Goal: Task Accomplishment & Management: Manage account settings

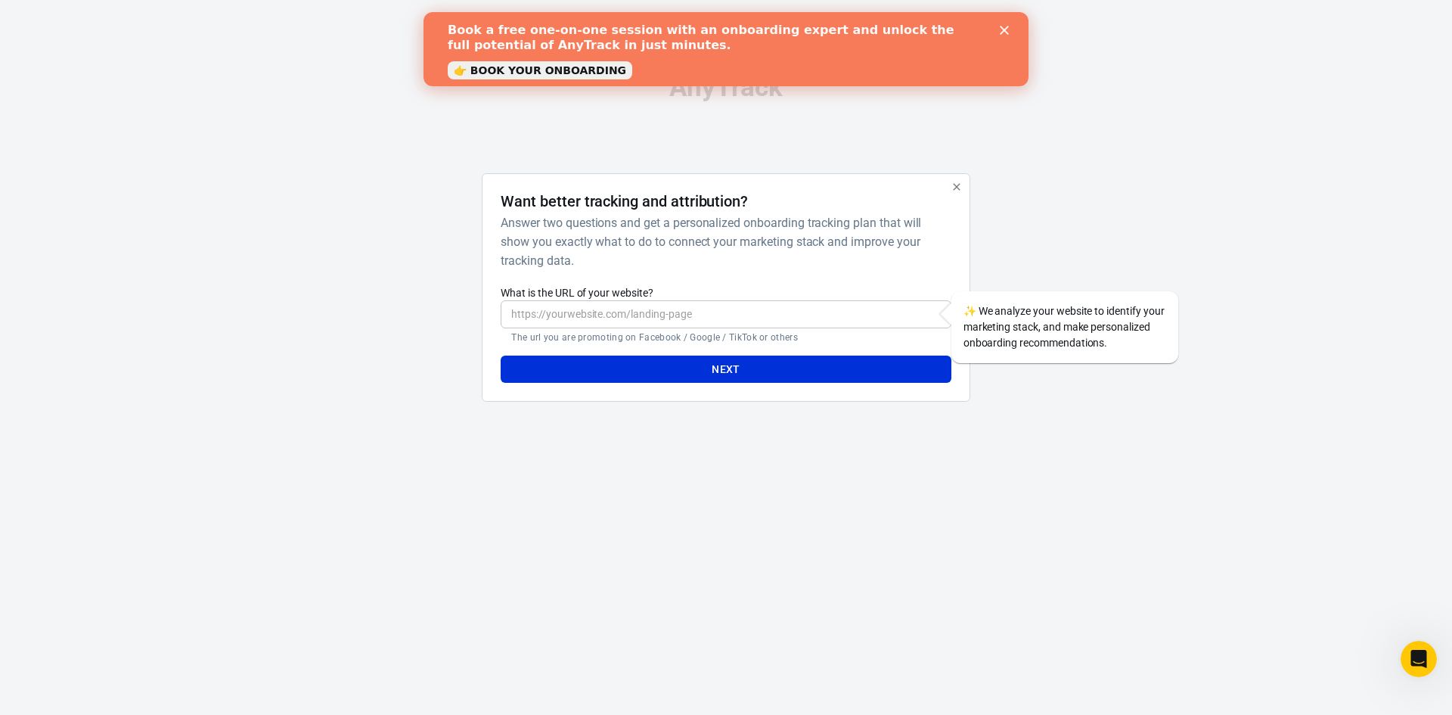
click at [1010, 25] on div "Book a free one-on-one session with an onboarding expert and unlock the full po…" at bounding box center [726, 49] width 605 height 62
click at [1006, 31] on polygon "Close" at bounding box center [1004, 30] width 9 height 9
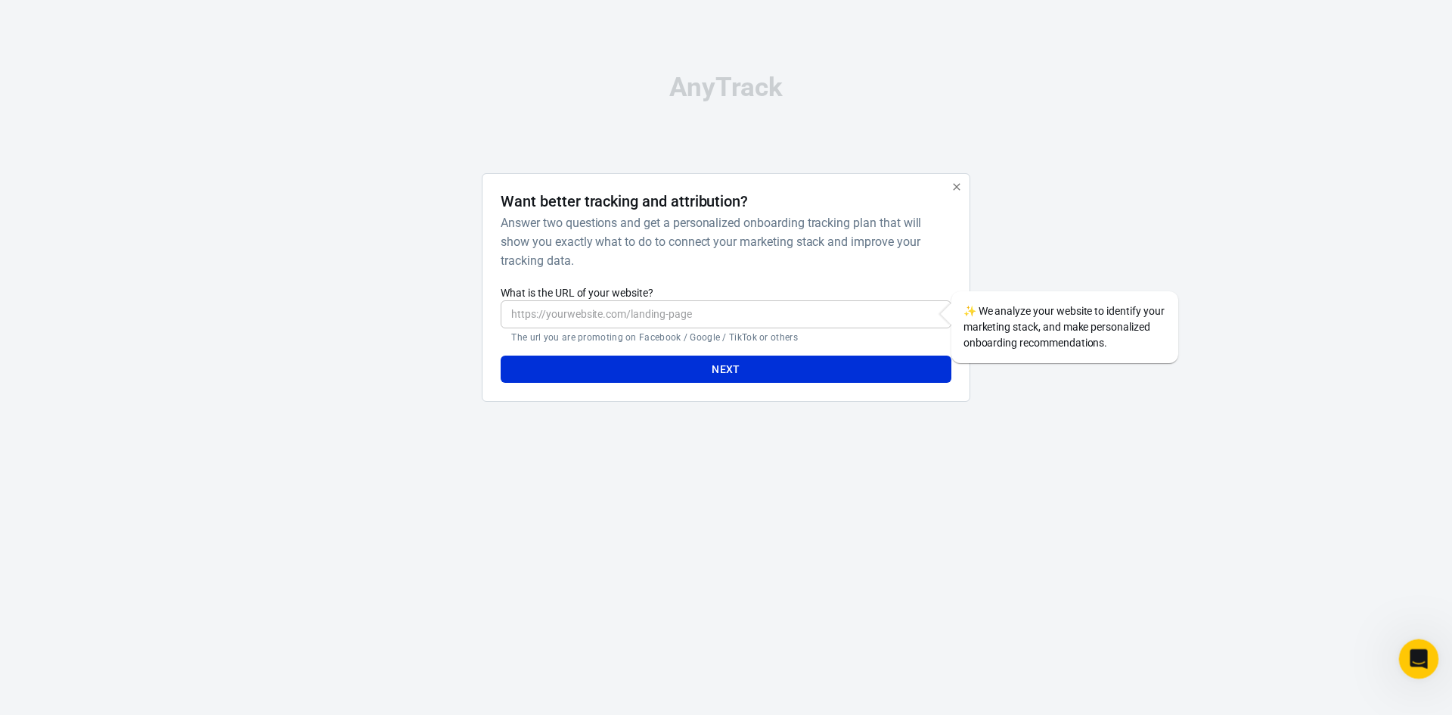
click at [1428, 664] on div "Open Intercom Messenger" at bounding box center [1417, 657] width 50 height 50
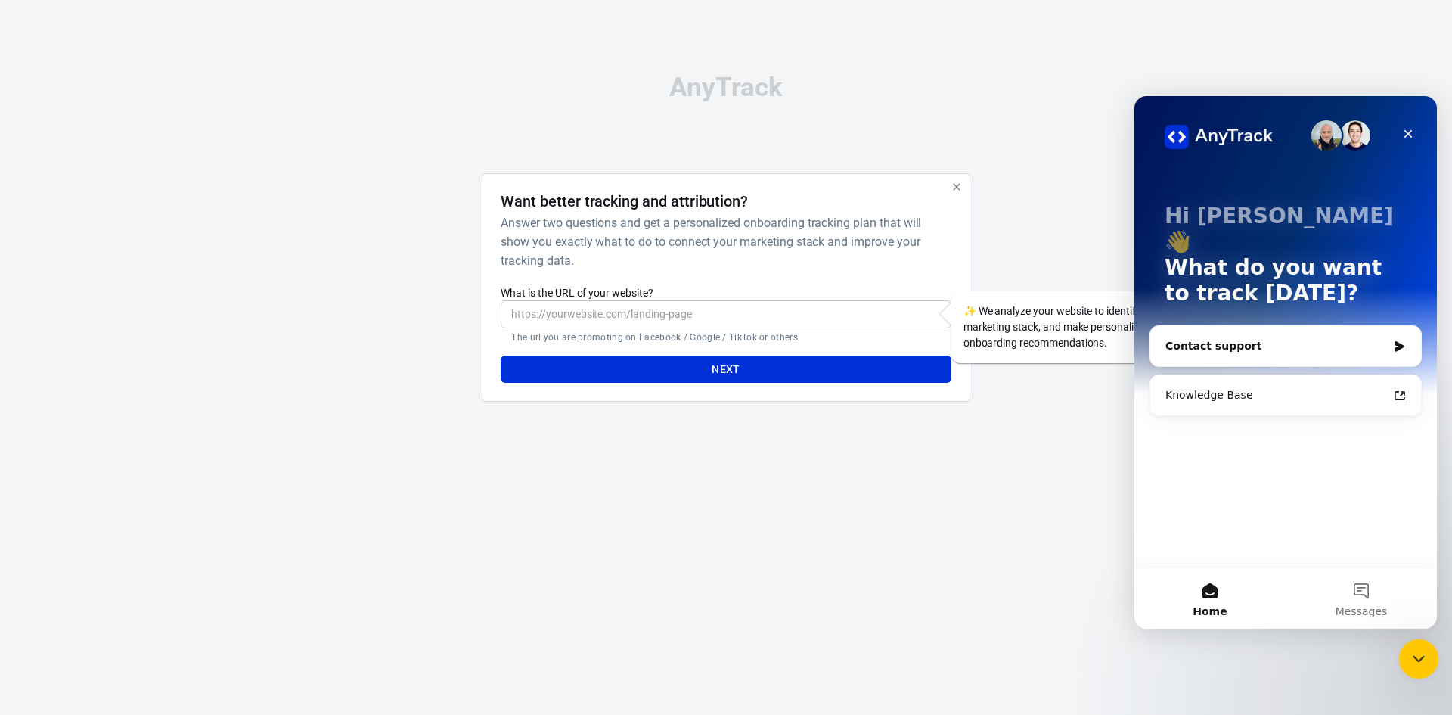
click at [1428, 664] on div "Close Intercom Messenger" at bounding box center [1416, 656] width 36 height 36
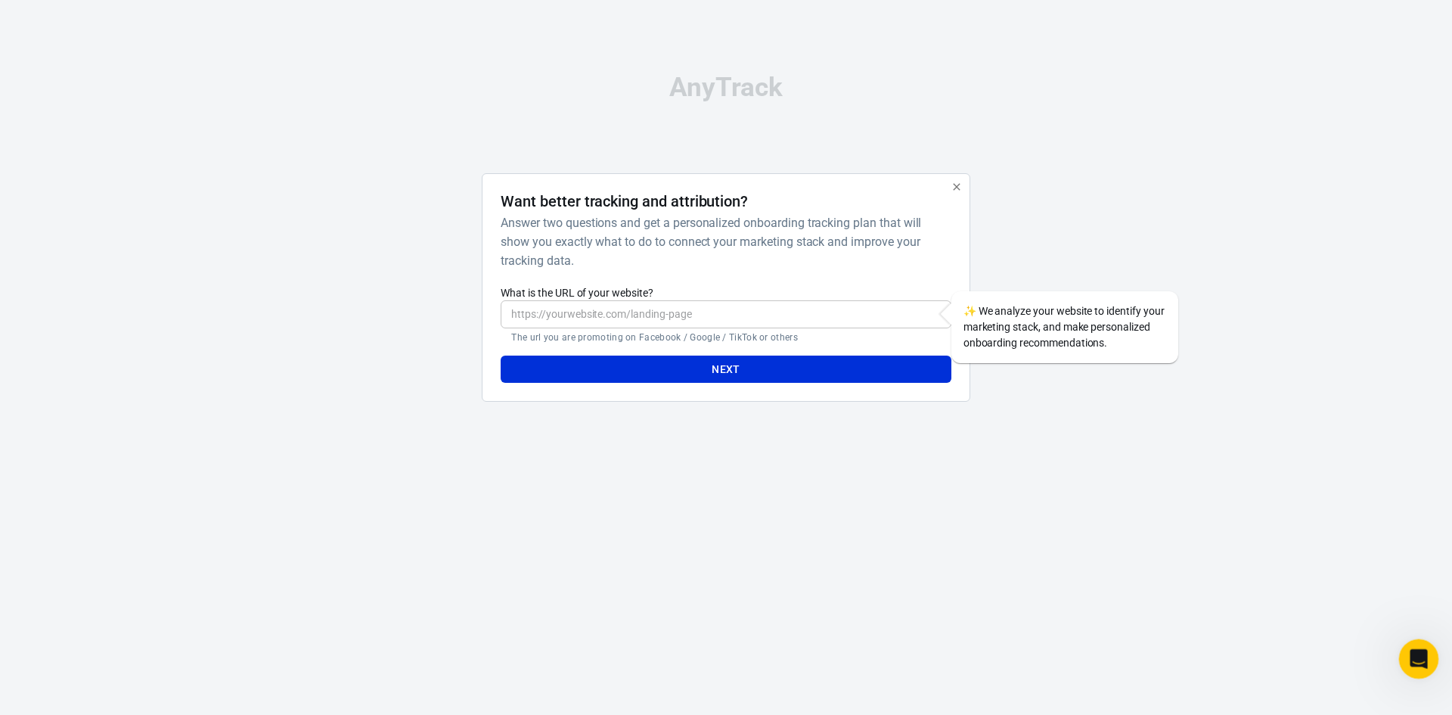
click at [1412, 647] on icon "Open Intercom Messenger" at bounding box center [1416, 656] width 25 height 25
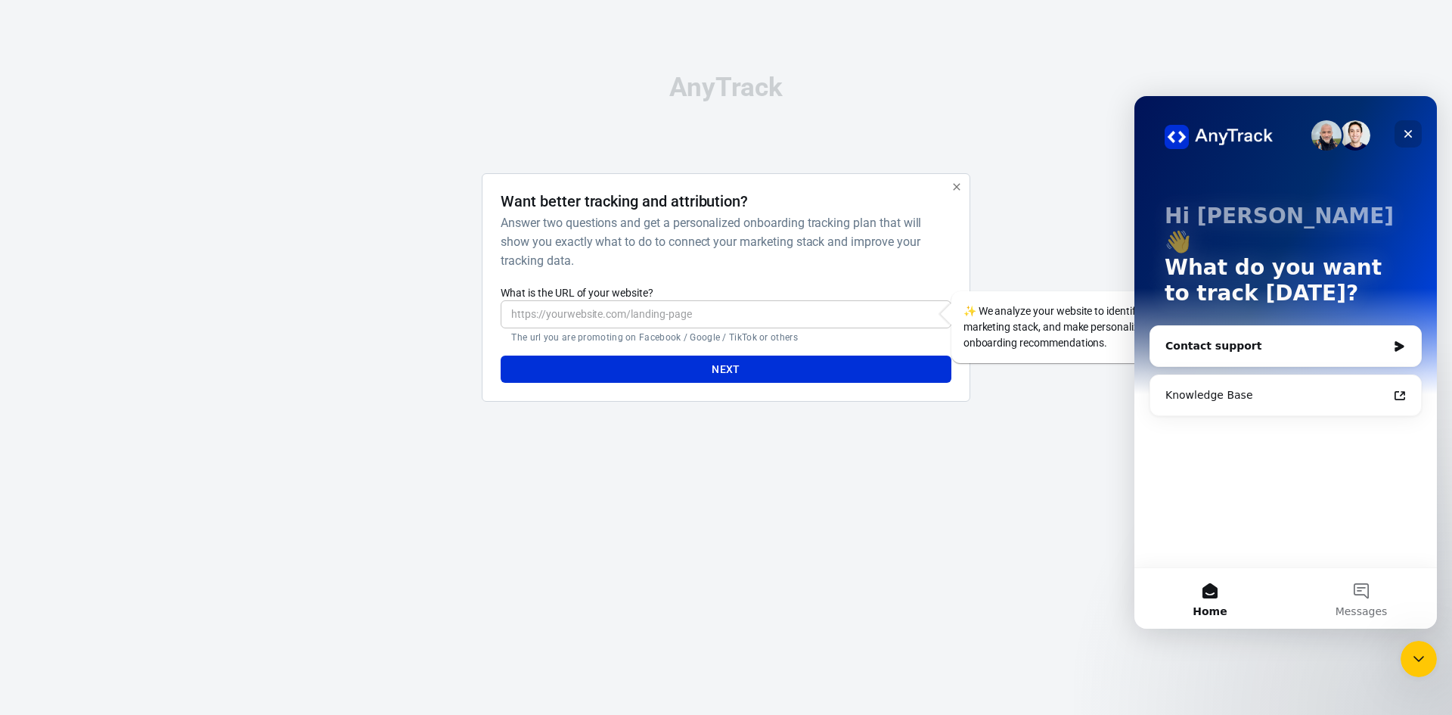
click at [1409, 123] on div "Close" at bounding box center [1408, 133] width 27 height 27
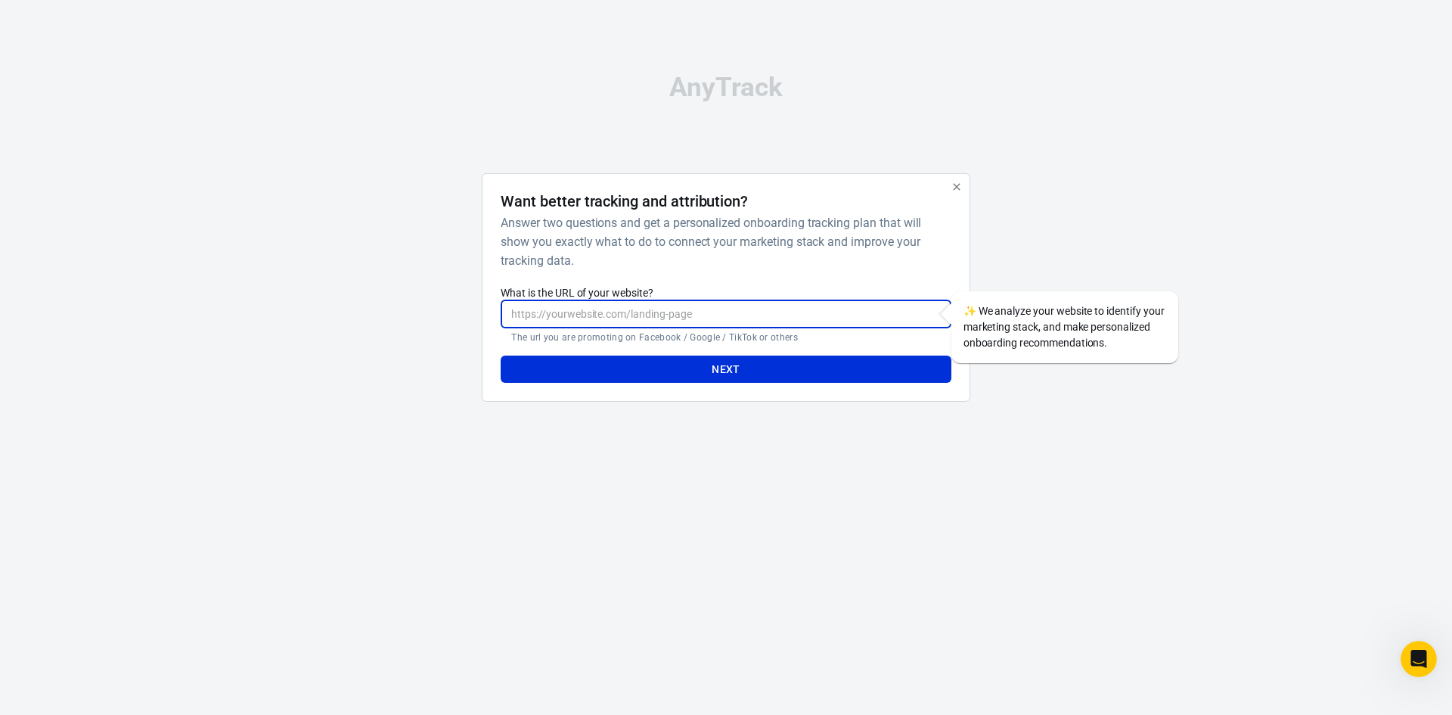
click at [617, 312] on input "What is the URL of your website?" at bounding box center [726, 314] width 450 height 28
click at [817, 292] on label "What is the URL of your website?" at bounding box center [726, 292] width 450 height 15
click at [817, 300] on input "What is the URL of your website?" at bounding box center [726, 314] width 450 height 28
click at [957, 181] on icon "button" at bounding box center [957, 187] width 12 height 12
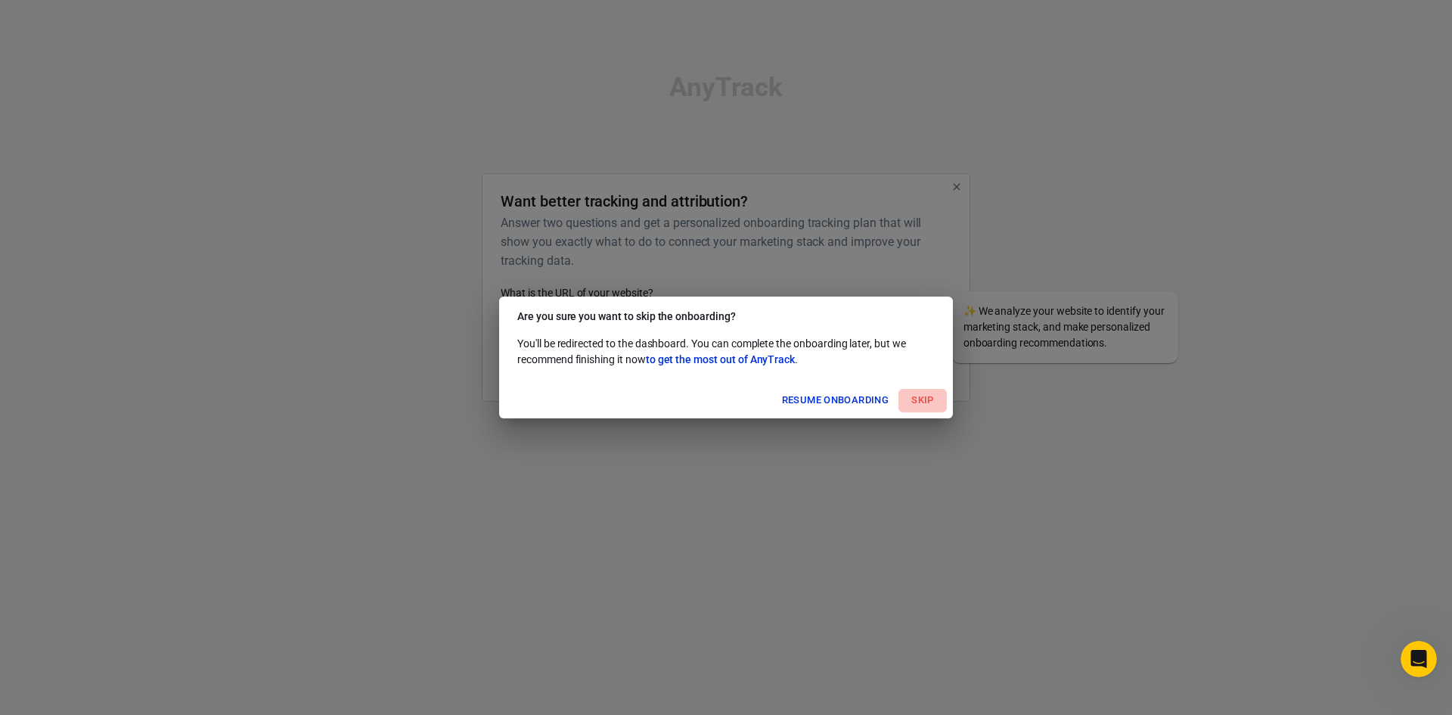
click at [922, 397] on button "Skip" at bounding box center [922, 400] width 48 height 23
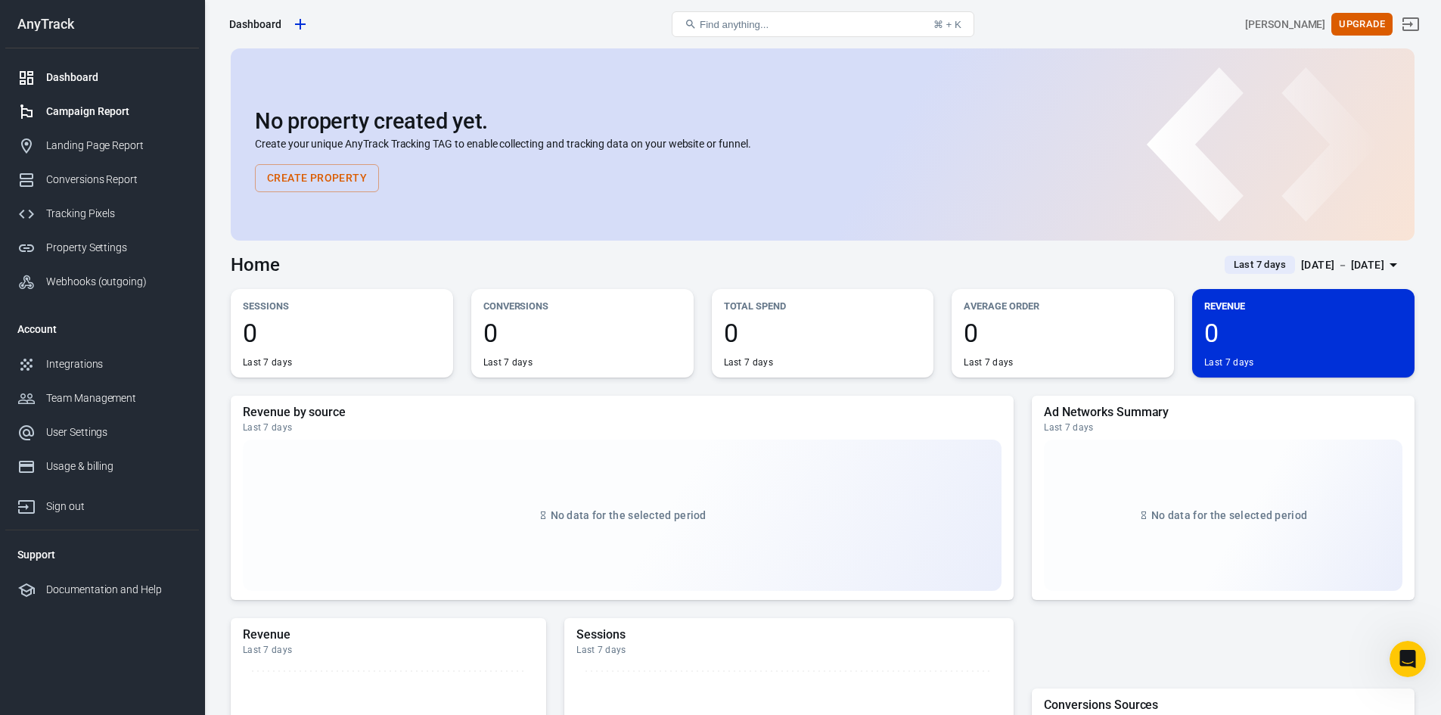
click at [95, 100] on link "Campaign Report" at bounding box center [102, 112] width 194 height 34
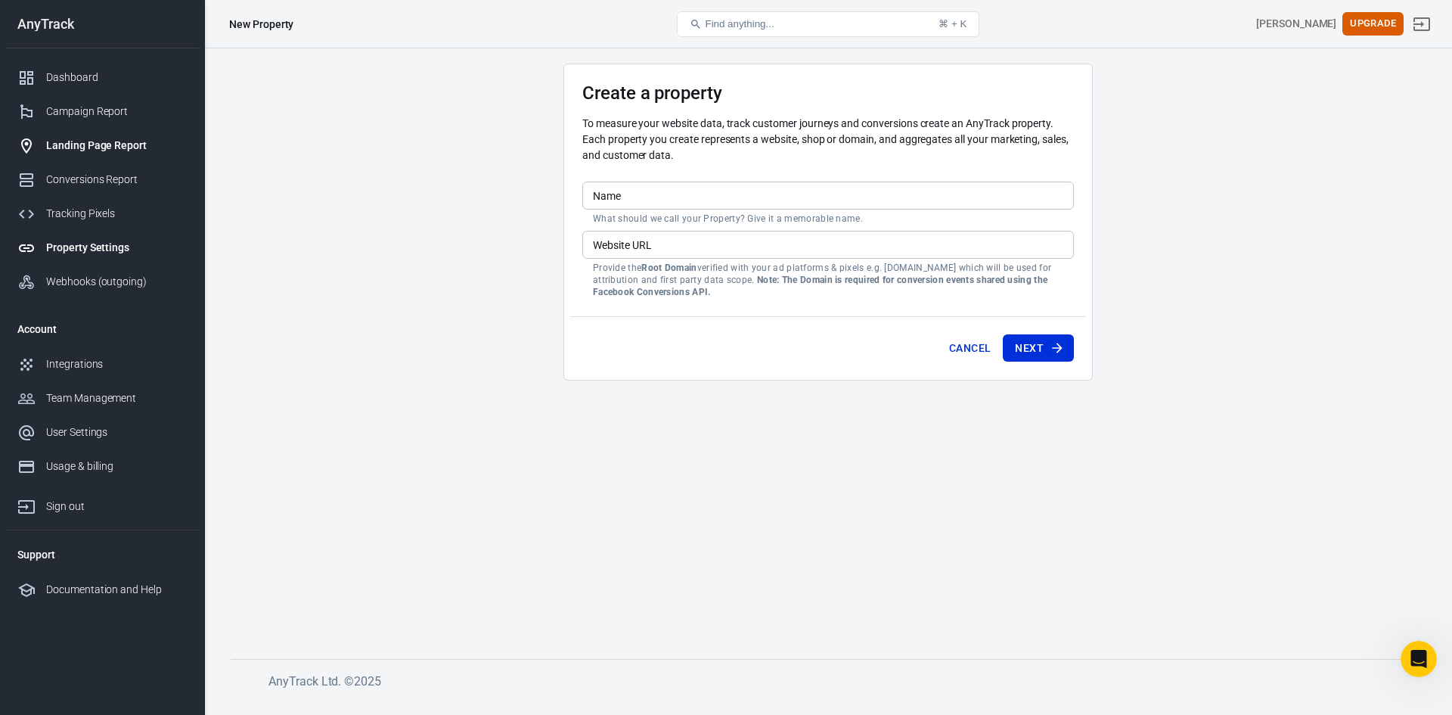
click at [110, 155] on link "Landing Page Report" at bounding box center [102, 146] width 194 height 34
click at [110, 141] on div "Landing Page Report" at bounding box center [116, 146] width 141 height 16
click at [92, 182] on div "Conversions Report" at bounding box center [116, 180] width 141 height 16
click at [99, 210] on div "Tracking Pixels" at bounding box center [116, 214] width 141 height 16
click at [101, 244] on div "Property Settings" at bounding box center [116, 248] width 141 height 16
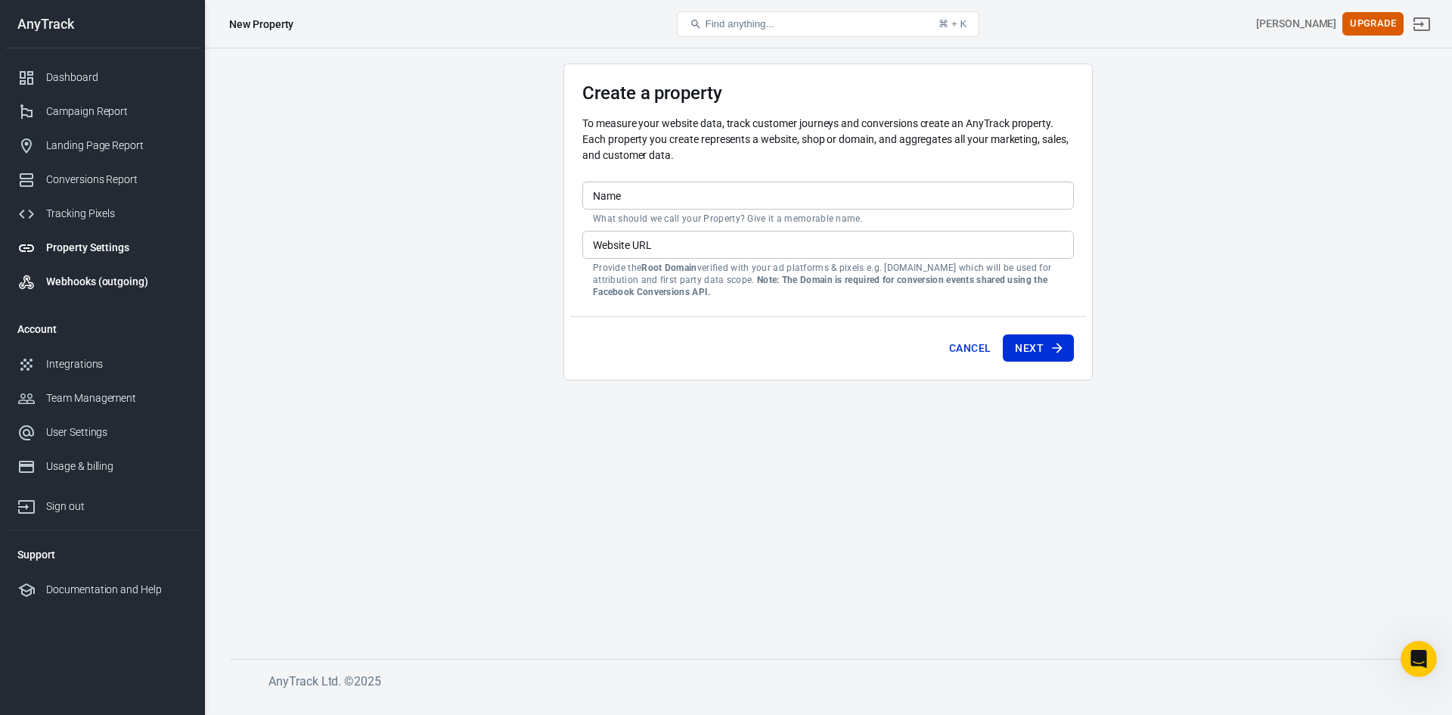
click at [113, 280] on div "Webhooks (outgoing)" at bounding box center [116, 282] width 141 height 16
click at [49, 365] on div "Integrations" at bounding box center [116, 364] width 141 height 16
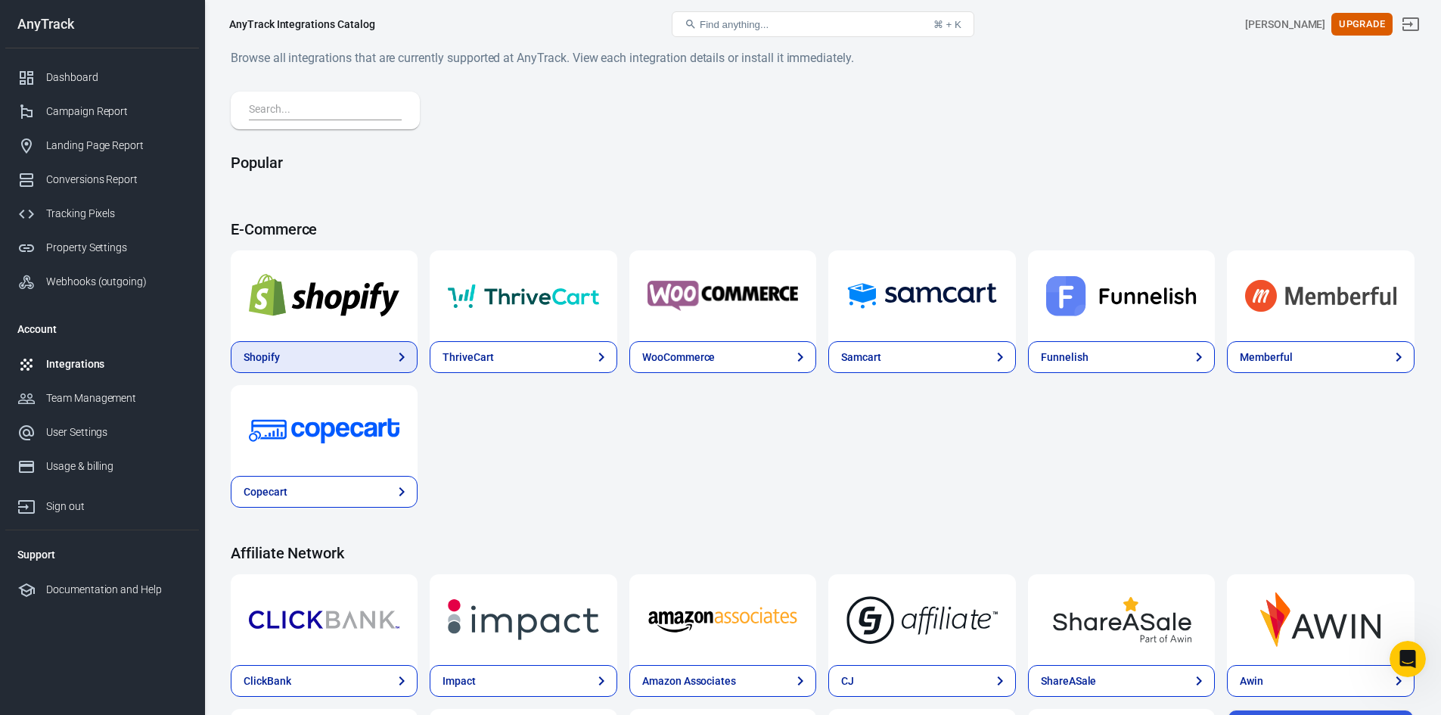
click at [349, 343] on link "Shopify" at bounding box center [324, 357] width 187 height 32
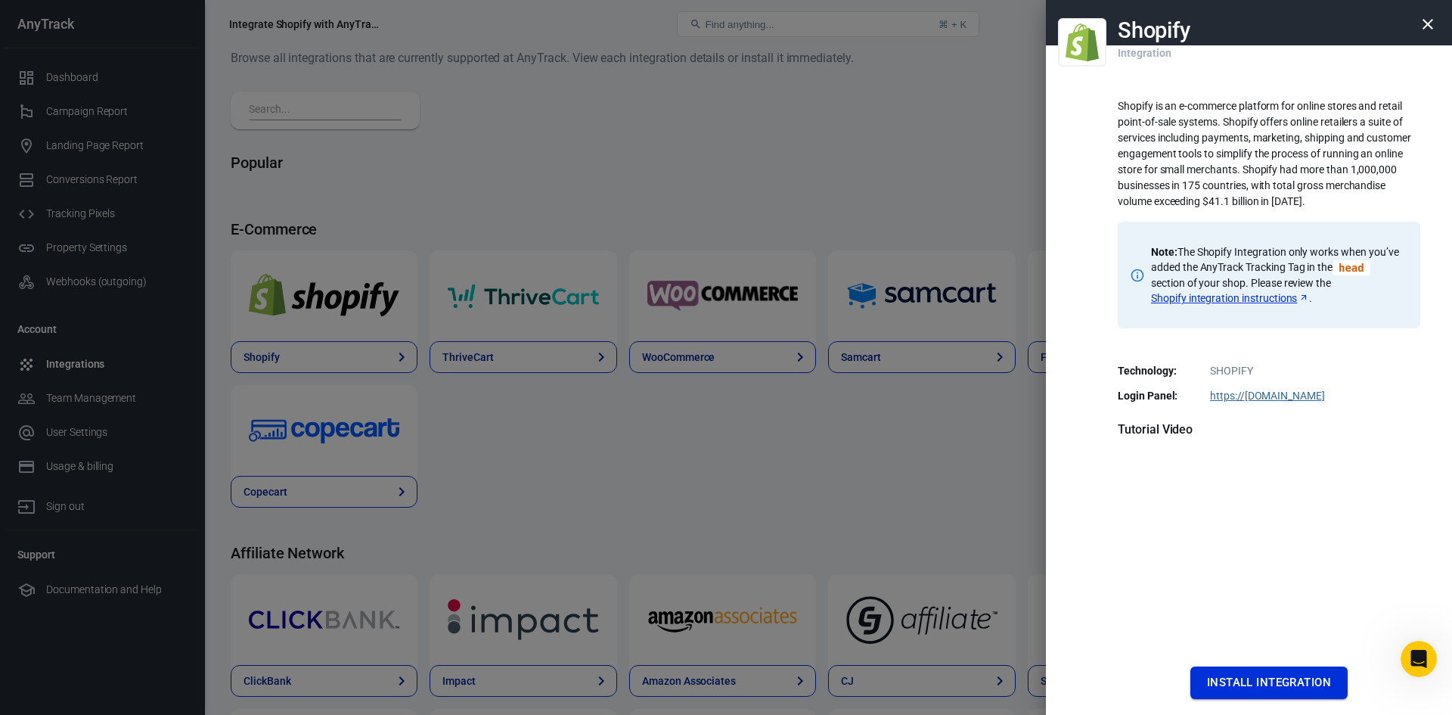
click at [1227, 677] on button "Install Integration" at bounding box center [1268, 682] width 157 height 32
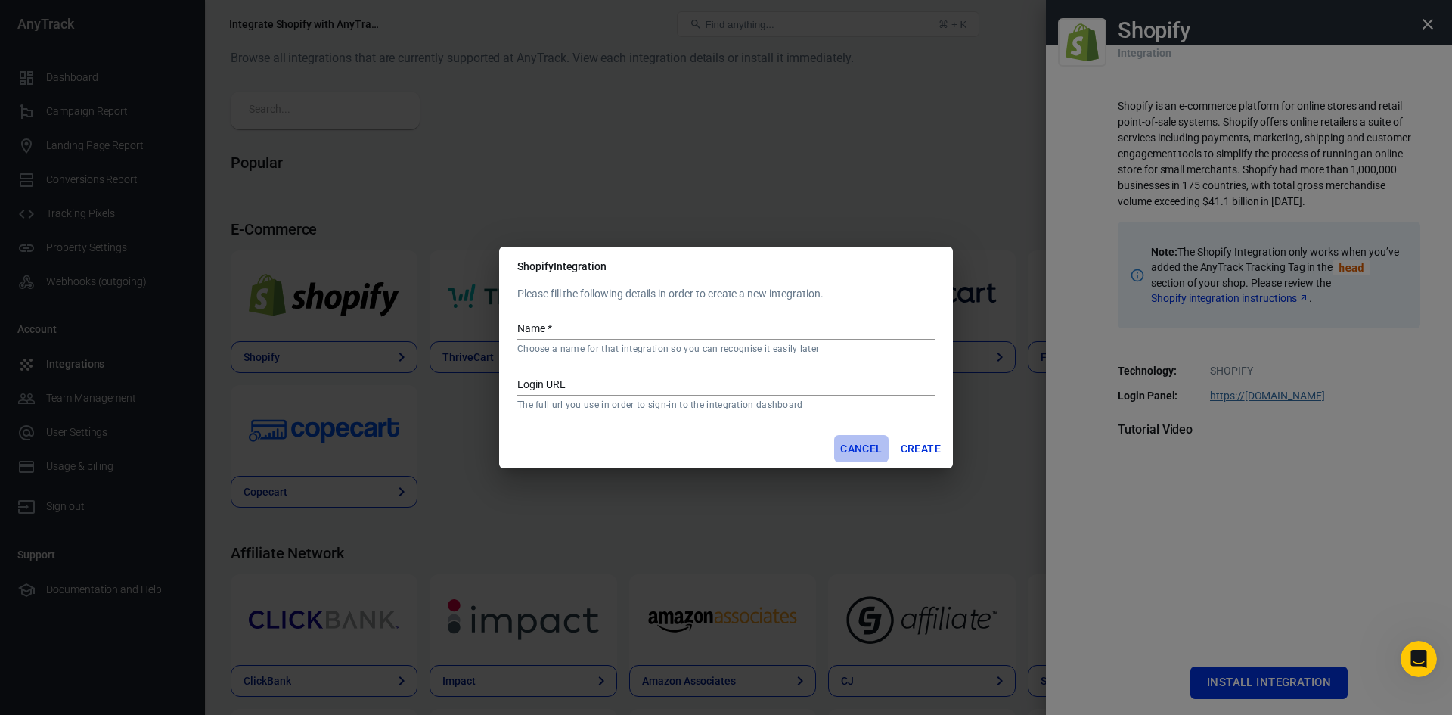
click at [848, 439] on button "Cancel" at bounding box center [861, 449] width 54 height 28
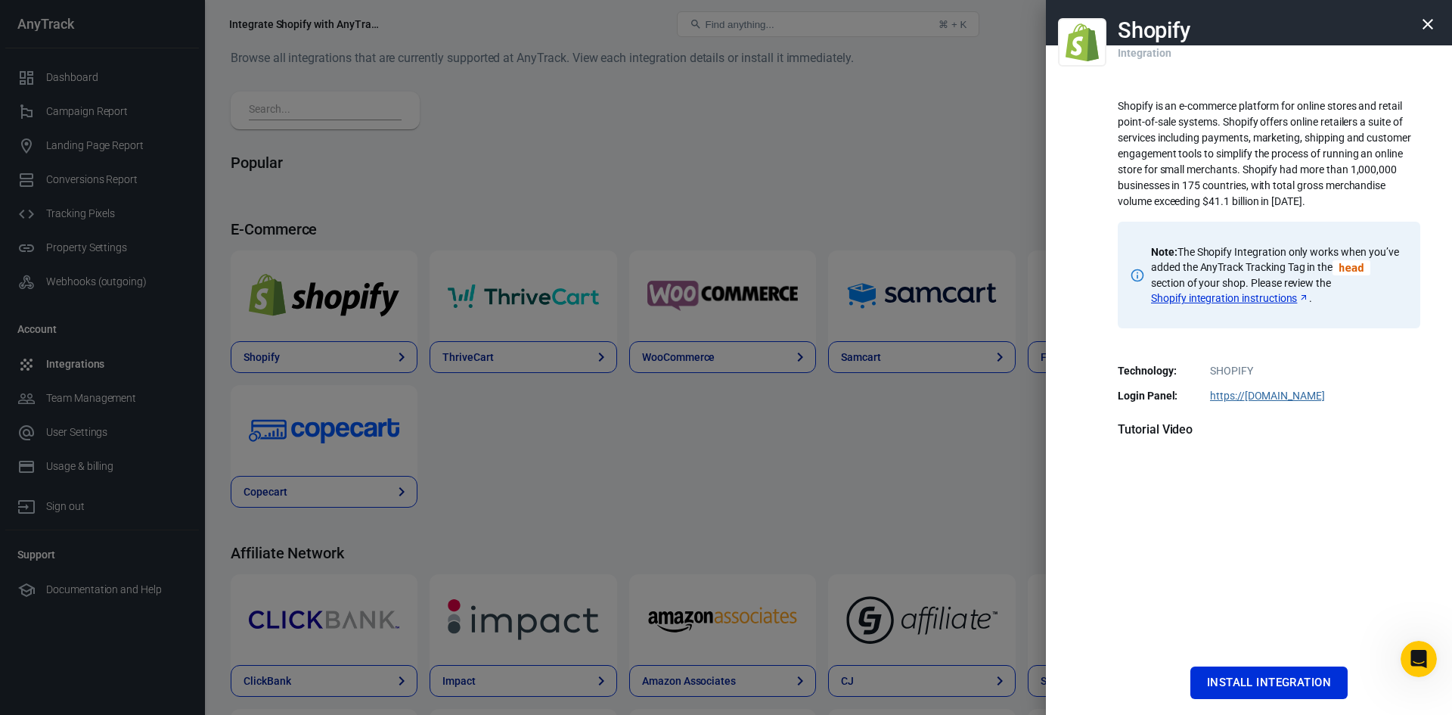
click at [1411, 11] on button "button" at bounding box center [1428, 24] width 36 height 36
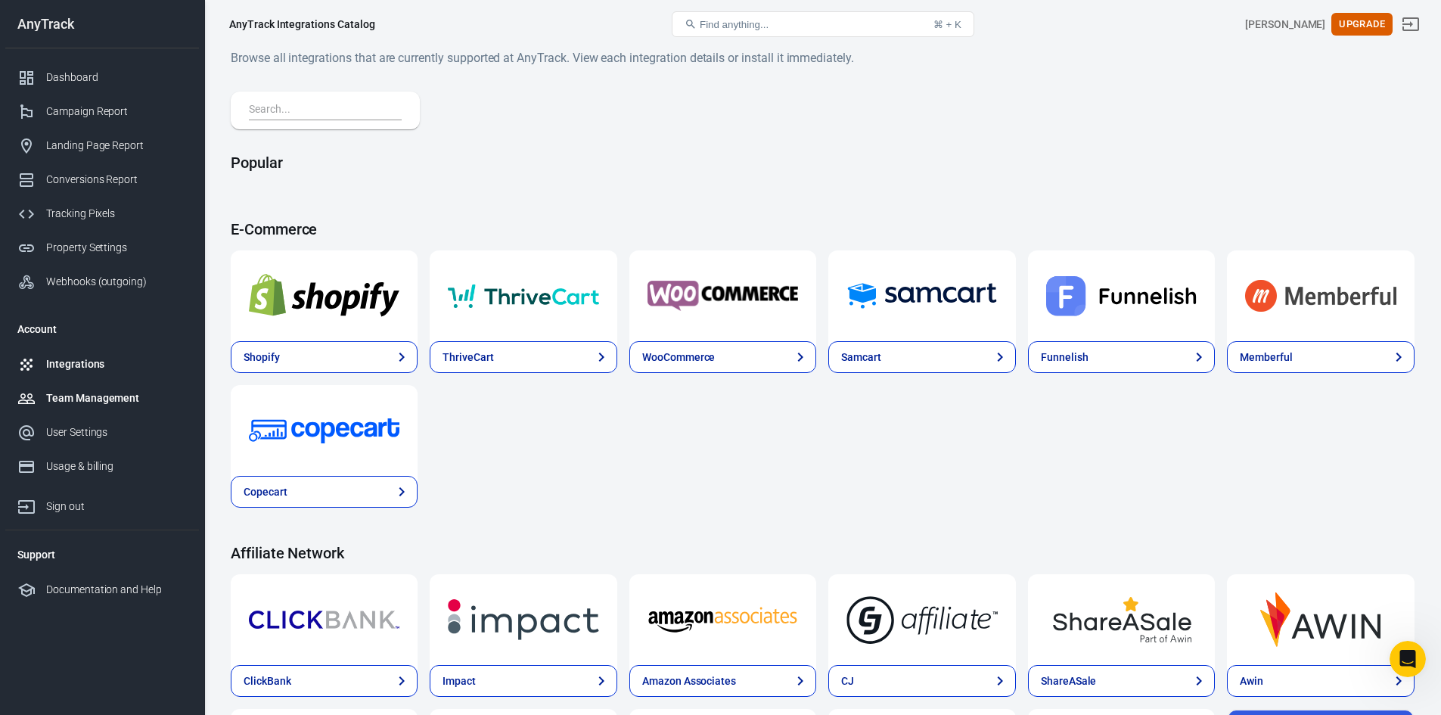
click at [61, 399] on div "Team Management" at bounding box center [116, 398] width 141 height 16
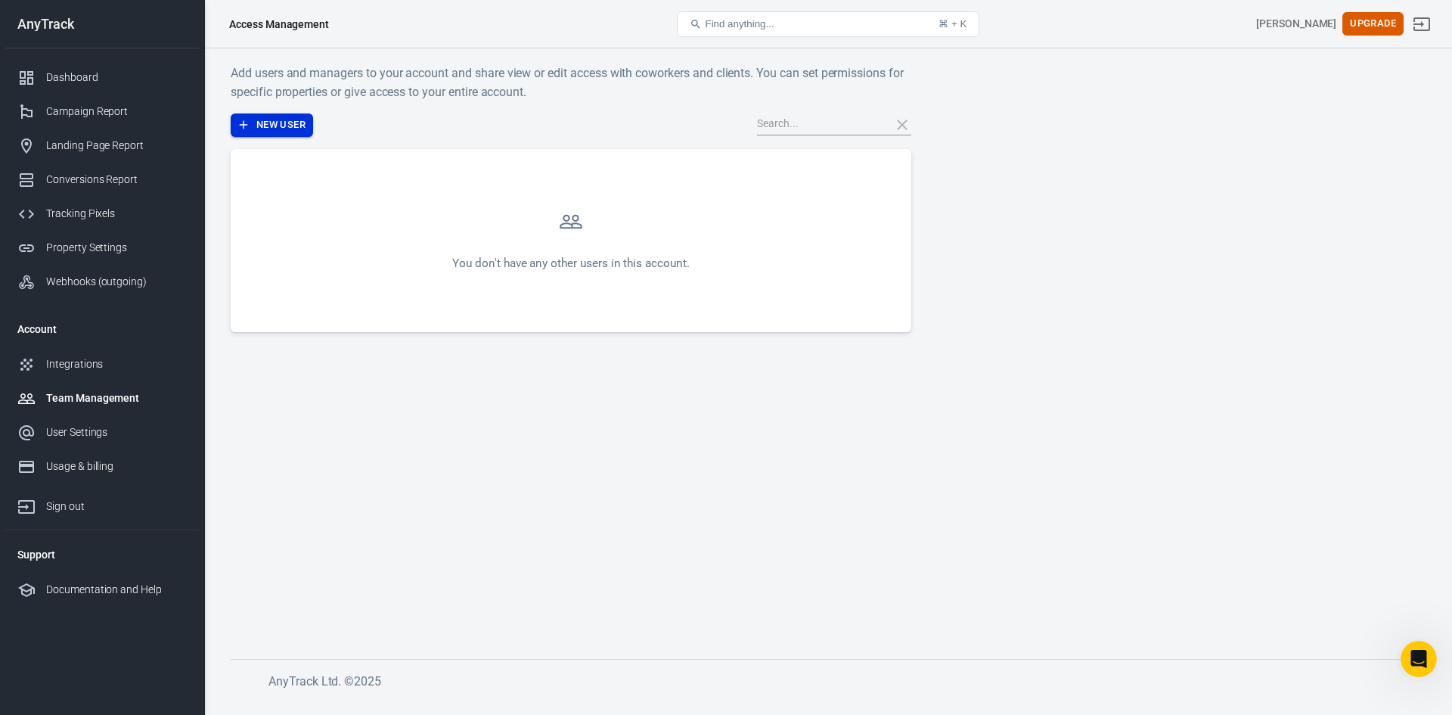
click at [285, 123] on button "New User" at bounding box center [272, 124] width 82 height 23
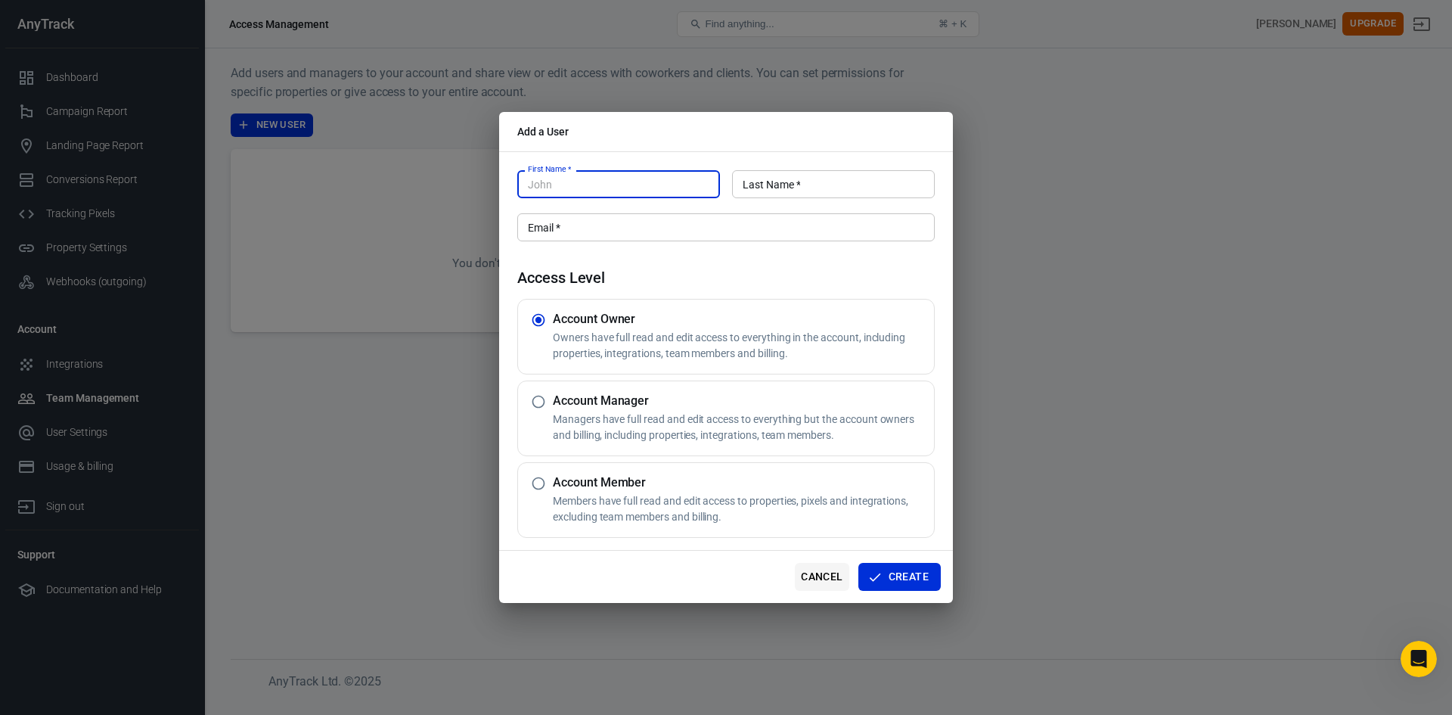
click at [836, 580] on button "Cancel" at bounding box center [822, 577] width 54 height 28
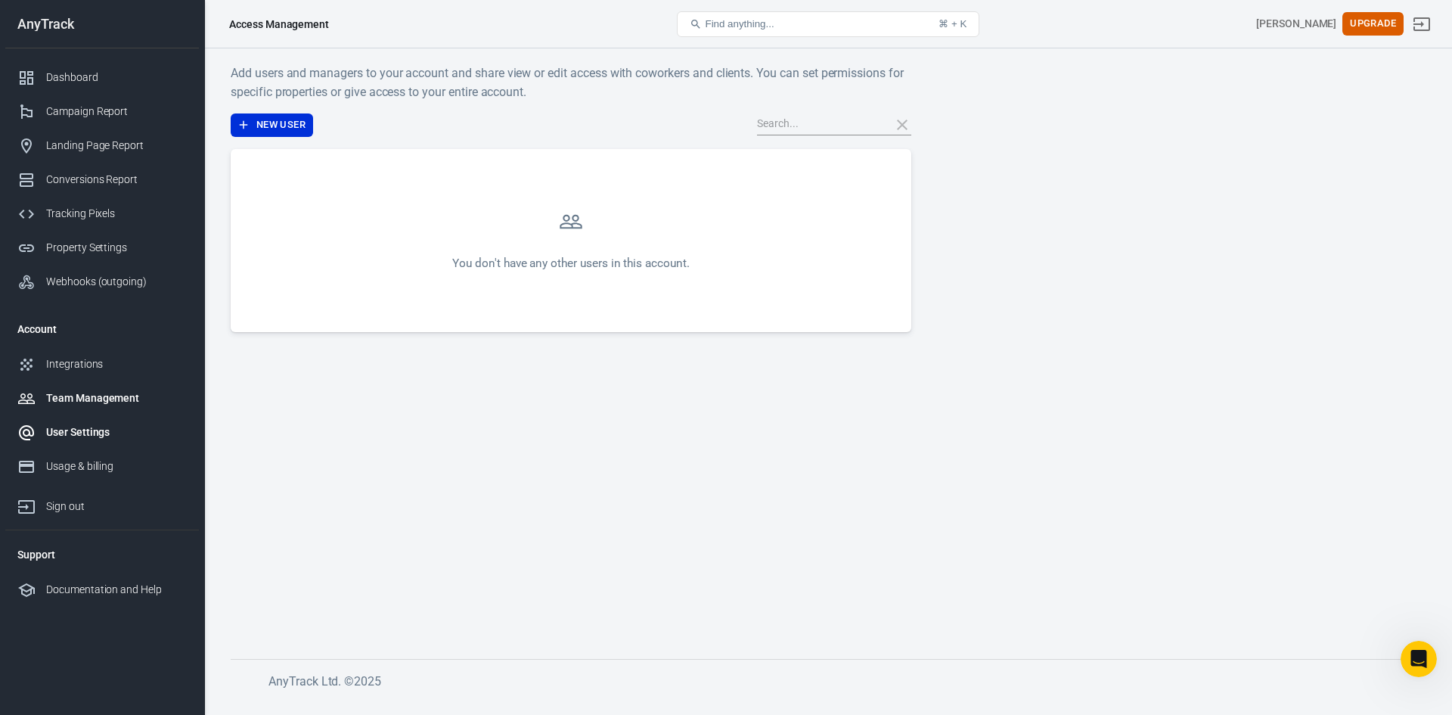
click at [87, 424] on div "User Settings" at bounding box center [116, 432] width 141 height 16
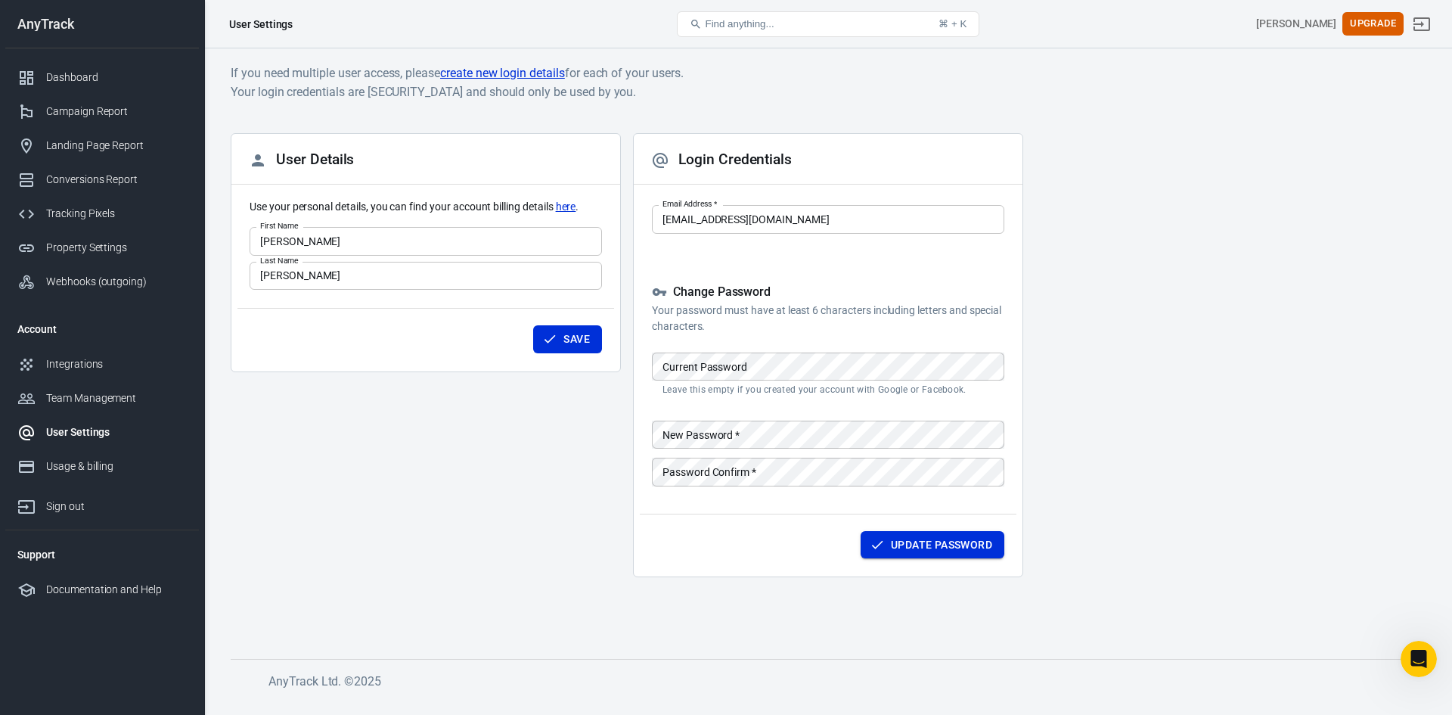
click at [897, 538] on button "Update Password" at bounding box center [933, 545] width 144 height 28
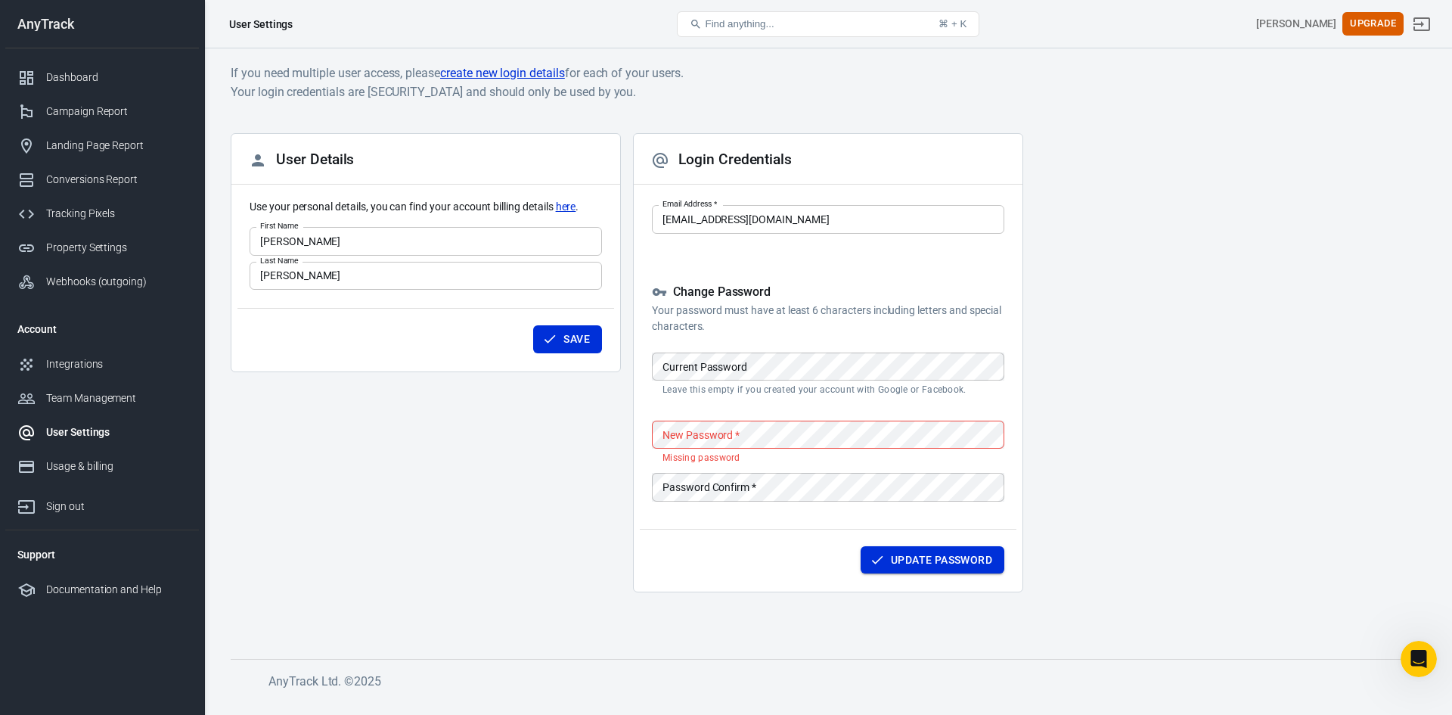
click at [898, 551] on button "Update Password" at bounding box center [933, 560] width 144 height 28
click at [894, 556] on button "Update Password" at bounding box center [933, 560] width 144 height 28
click at [894, 557] on button "Update Password" at bounding box center [933, 560] width 144 height 28
click at [91, 476] on link "Usage & billing" at bounding box center [102, 466] width 194 height 34
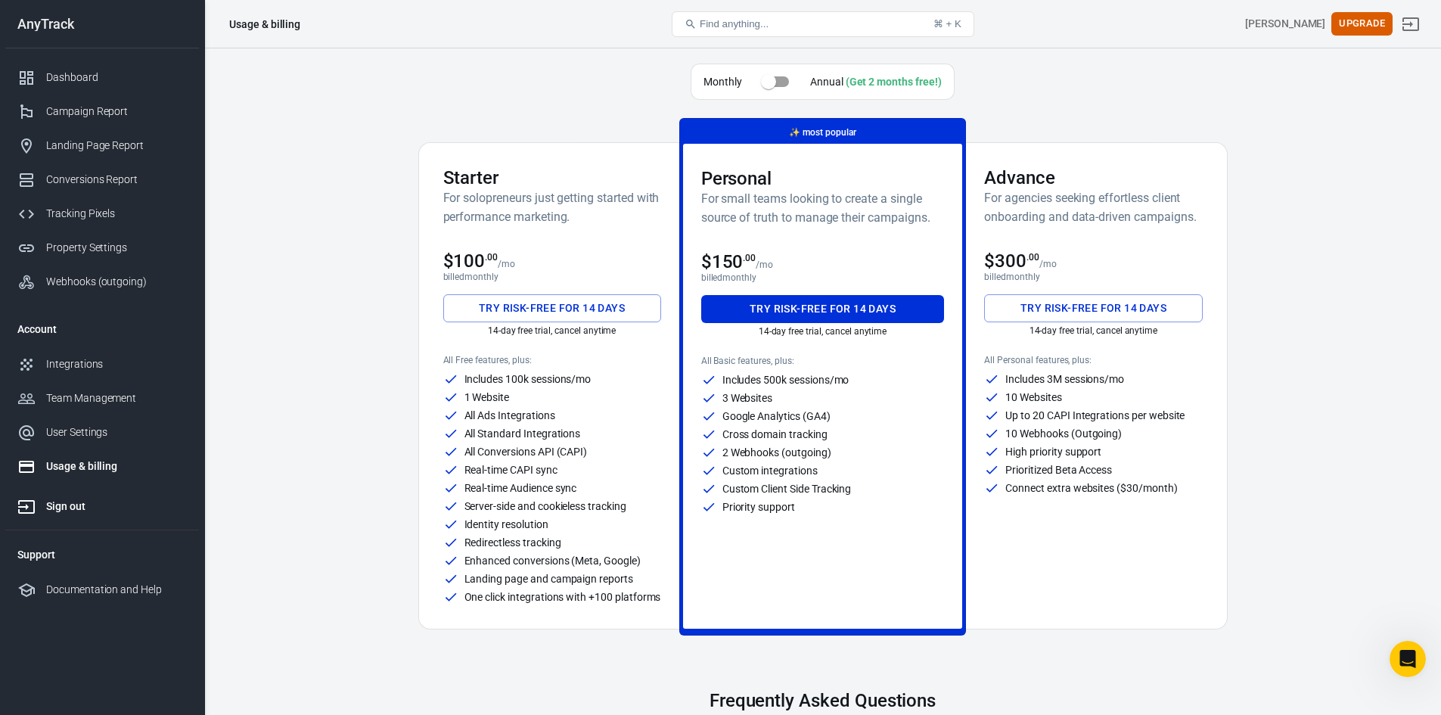
click at [61, 504] on div "Sign out" at bounding box center [116, 506] width 141 height 16
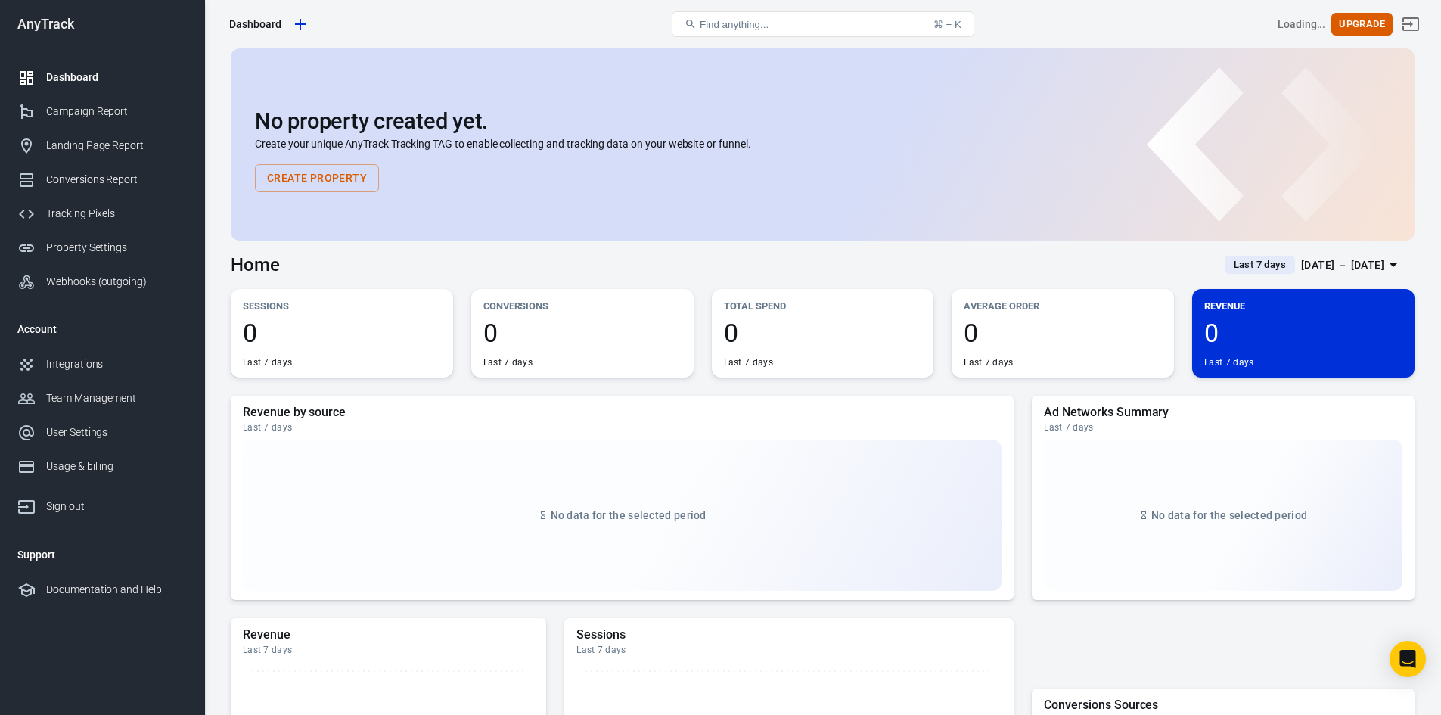
click at [334, 170] on button "Create Property" at bounding box center [317, 178] width 124 height 28
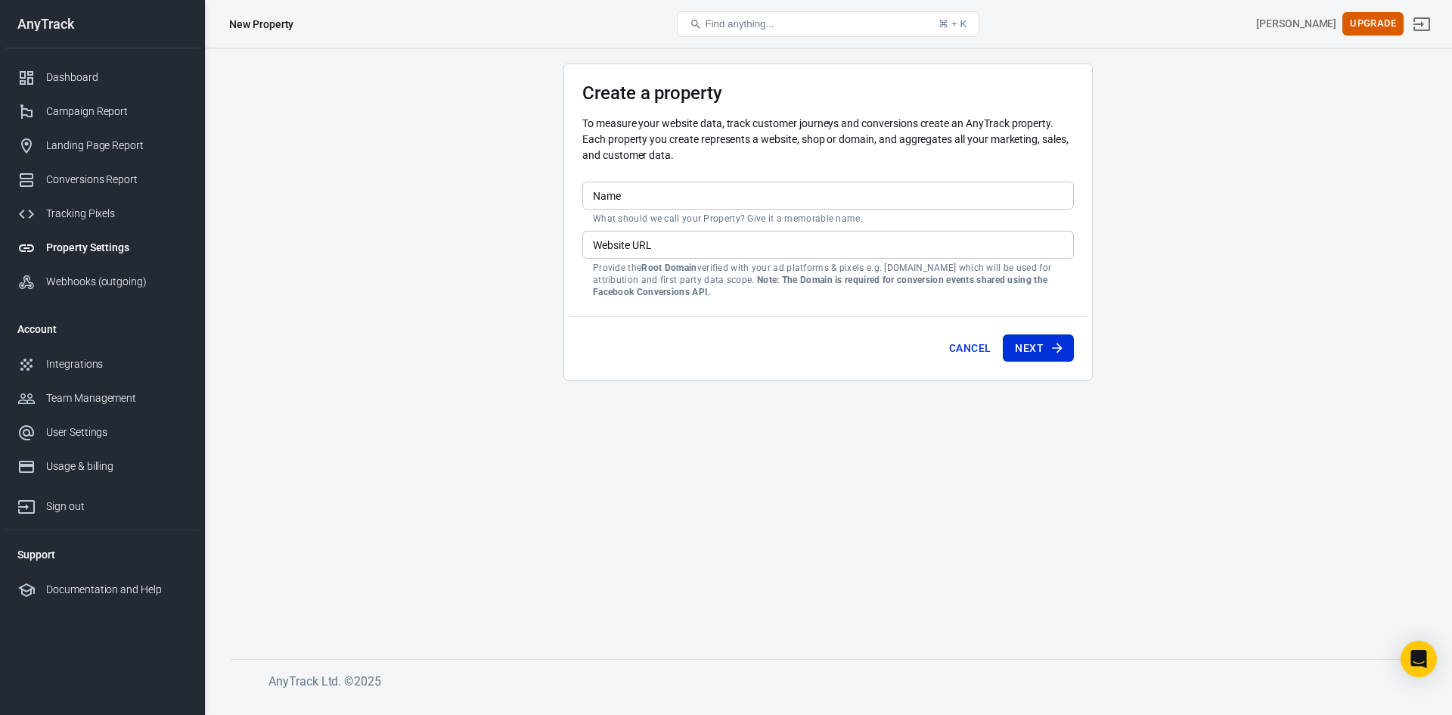
click at [977, 343] on button "Cancel" at bounding box center [970, 348] width 54 height 28
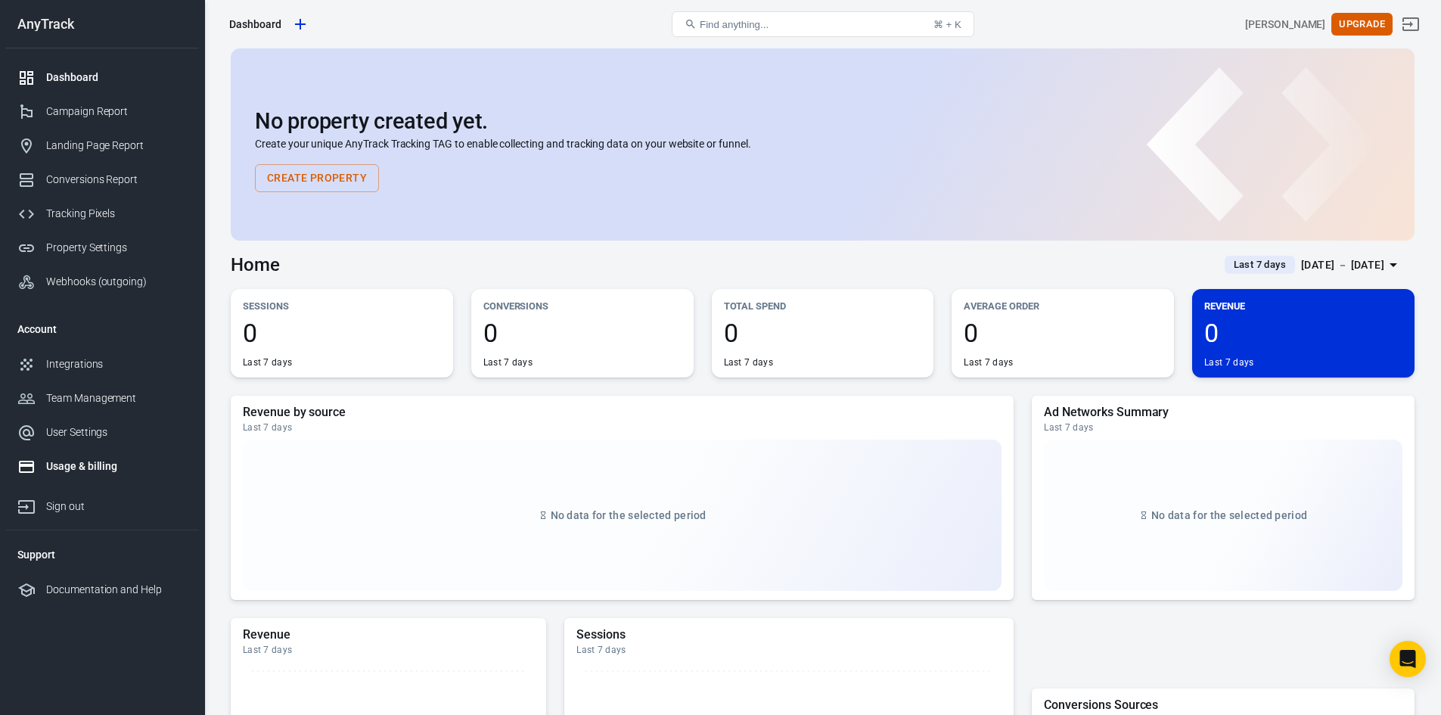
click at [82, 454] on link "Usage & billing" at bounding box center [102, 466] width 194 height 34
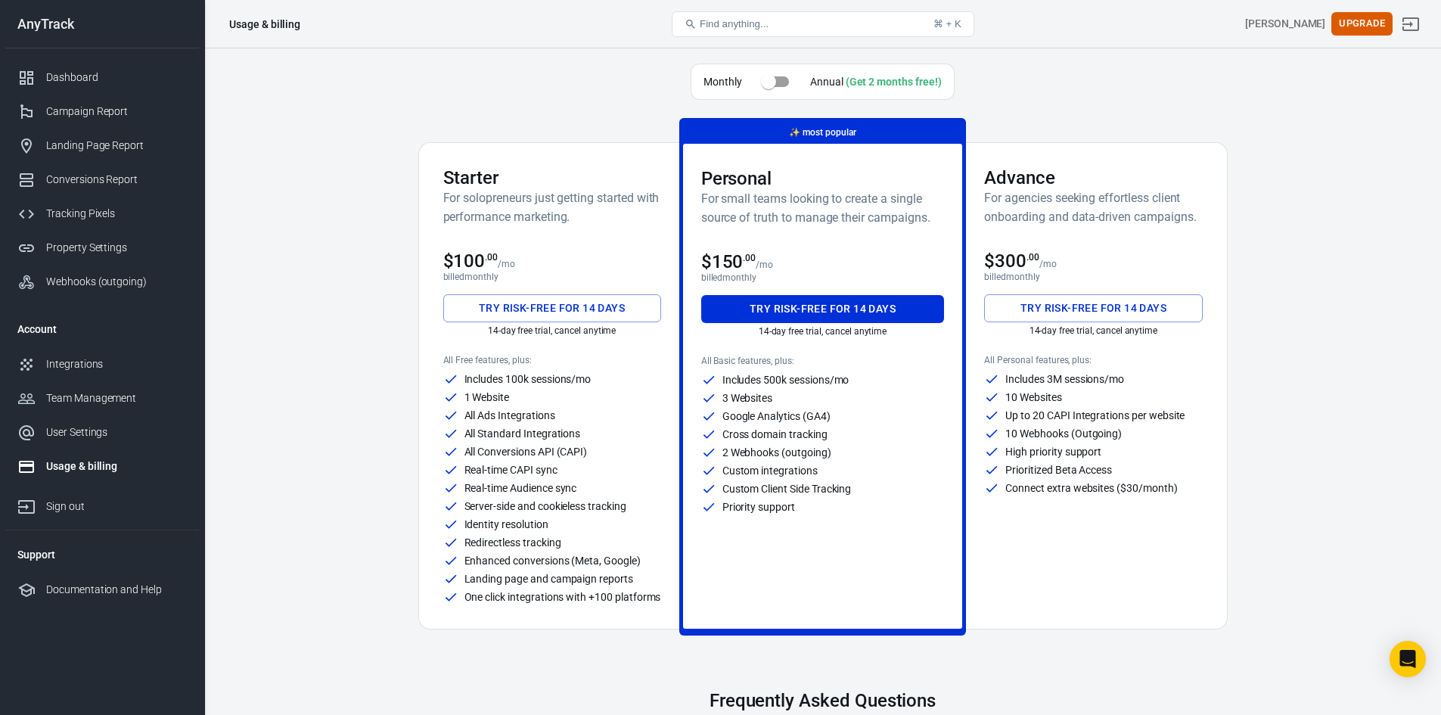
click at [615, 306] on button "Try risk-free for 14 days" at bounding box center [552, 308] width 218 height 28
